Goal: Communication & Community: Share content

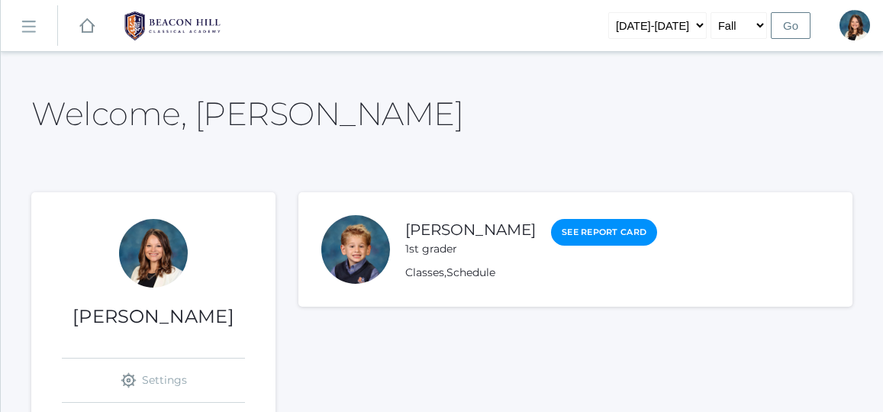
click at [31, 30] on rect at bounding box center [28, 27] width 24 height 24
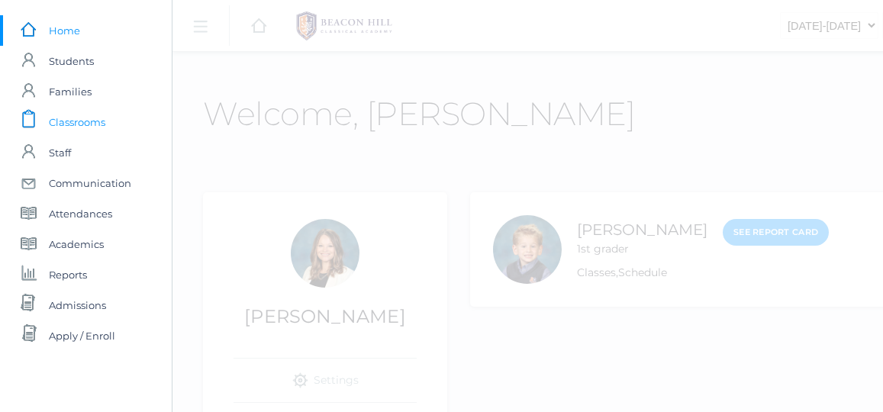
click at [79, 123] on span "Classrooms" at bounding box center [77, 122] width 56 height 31
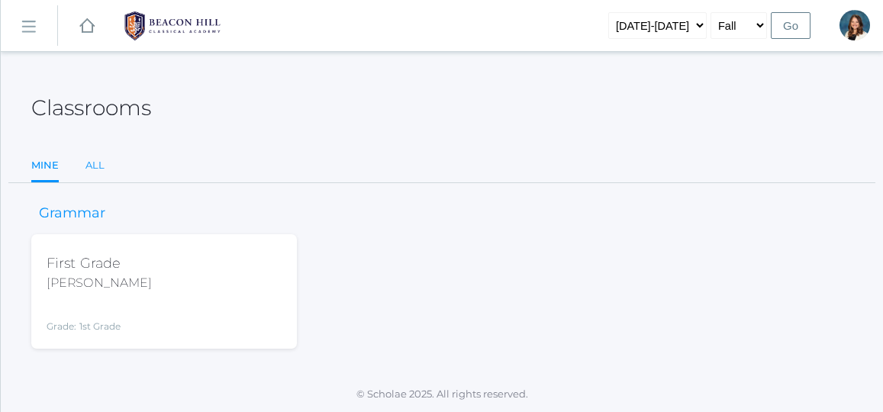
click at [95, 155] on link "All" at bounding box center [94, 165] width 19 height 31
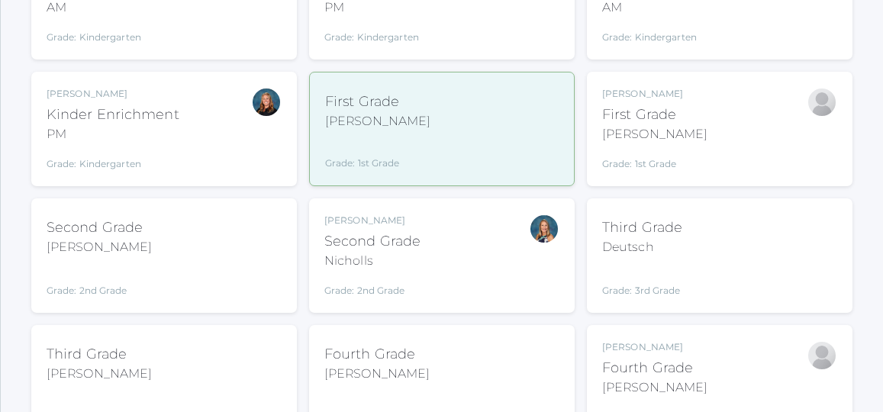
scroll to position [293, 0]
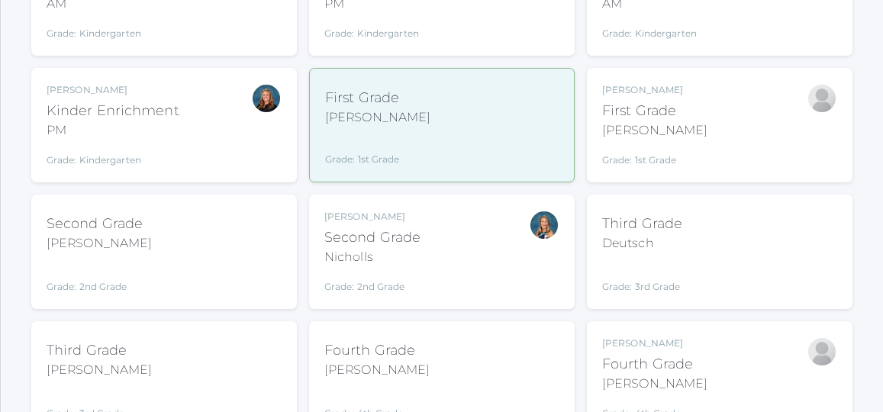
click at [710, 137] on div "Jaimie Watson First Grade Watson Grade: 1st Grade 01LA" at bounding box center [719, 125] width 235 height 84
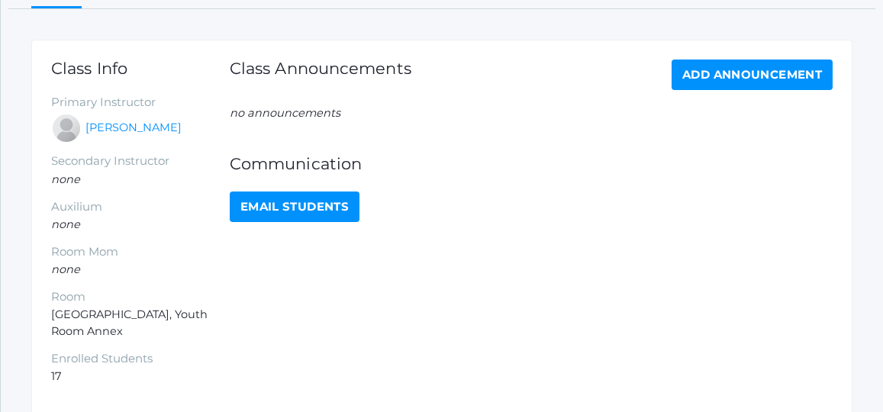
scroll to position [227, 0]
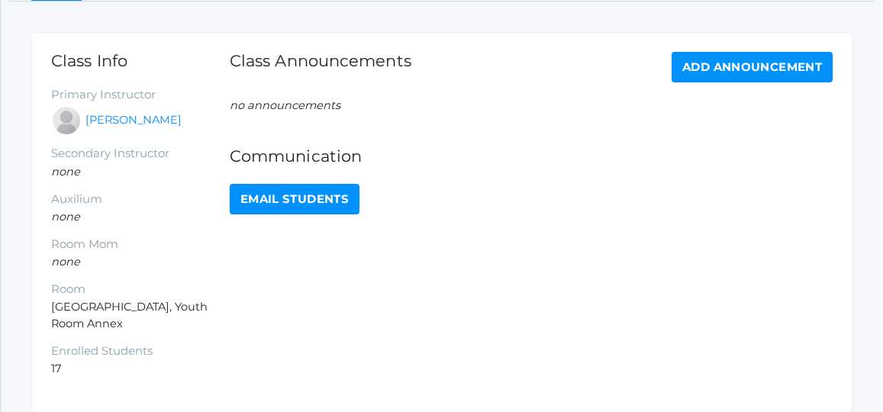
click at [313, 202] on link "Email Students" at bounding box center [295, 199] width 130 height 31
select select "1989"
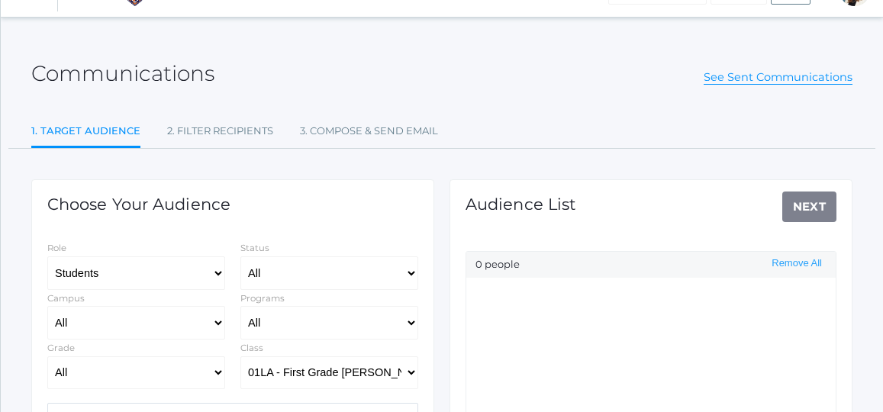
select select "Enrolled"
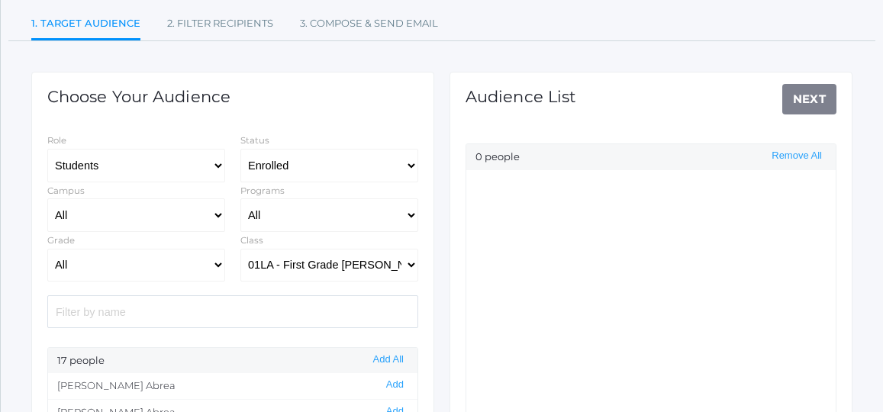
scroll to position [150, 0]
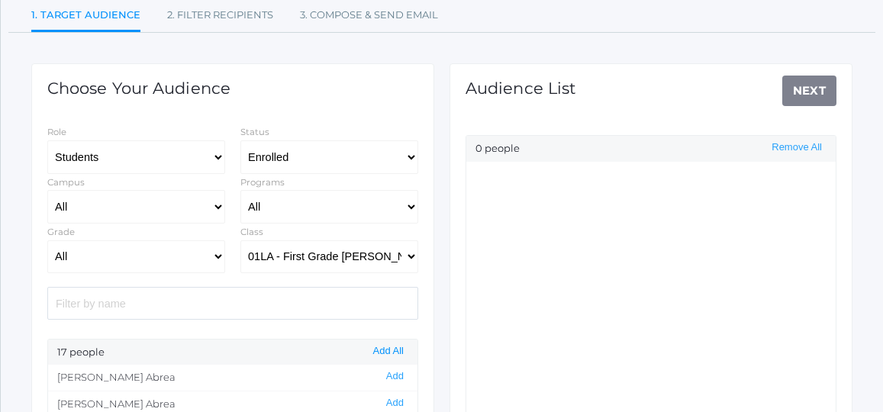
click at [391, 347] on button "Add All" at bounding box center [389, 351] width 40 height 13
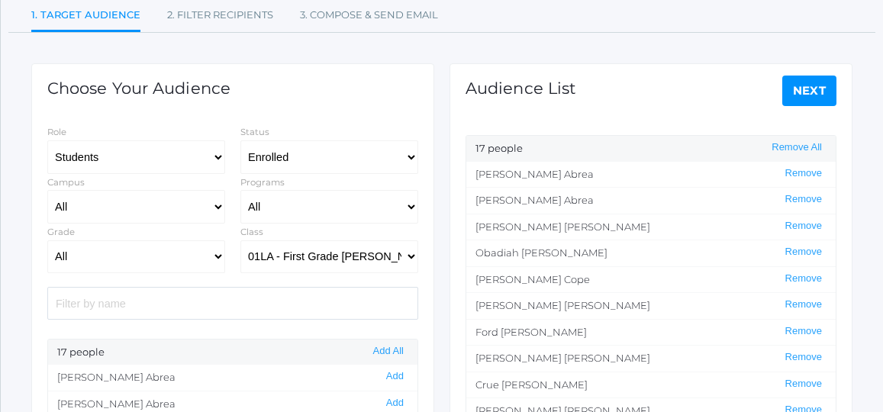
click at [804, 94] on link "Next" at bounding box center [809, 91] width 55 height 31
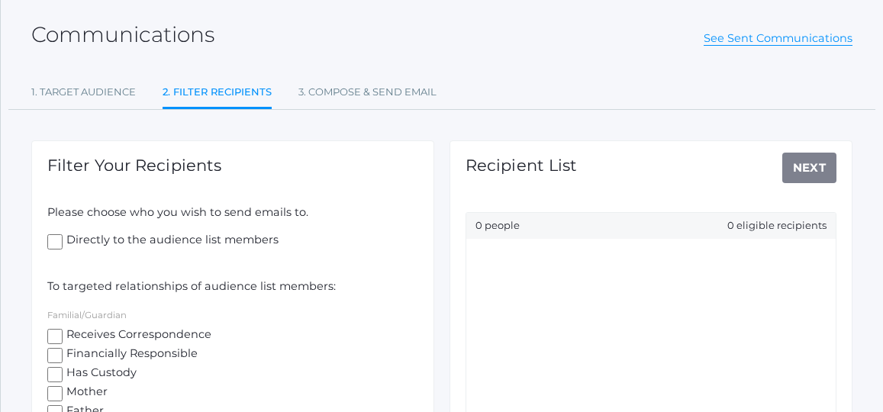
scroll to position [80, 0]
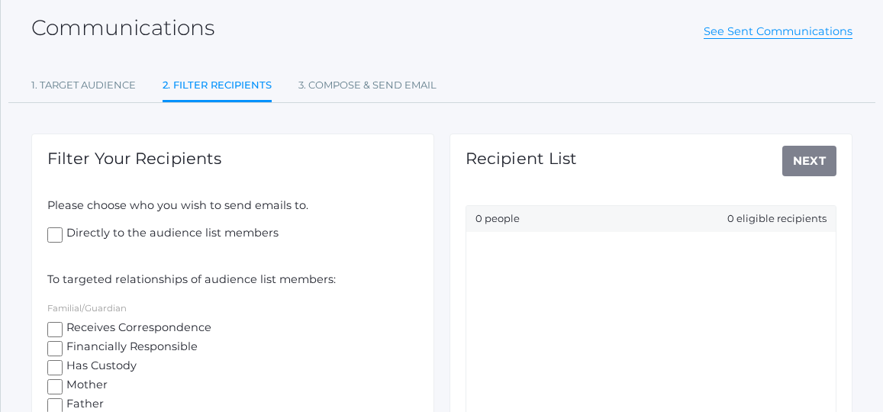
click at [56, 329] on input "Receives Correspondence" at bounding box center [54, 329] width 15 height 15
checkbox input "true"
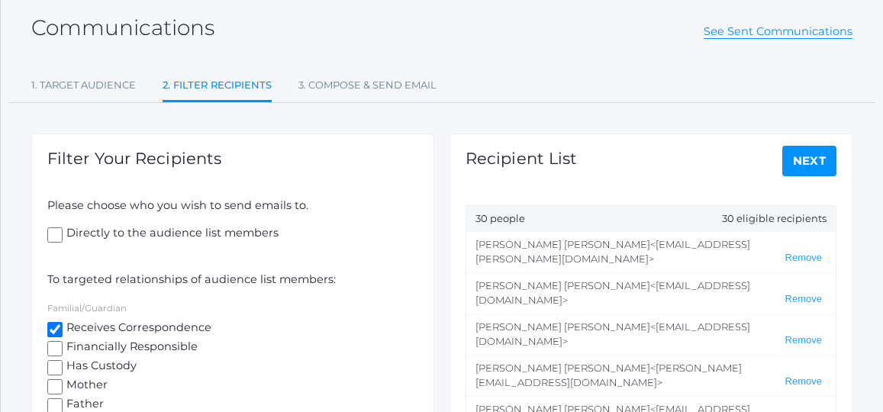
click at [816, 155] on link "Next" at bounding box center [809, 161] width 55 height 31
